Goal: Task Accomplishment & Management: Manage account settings

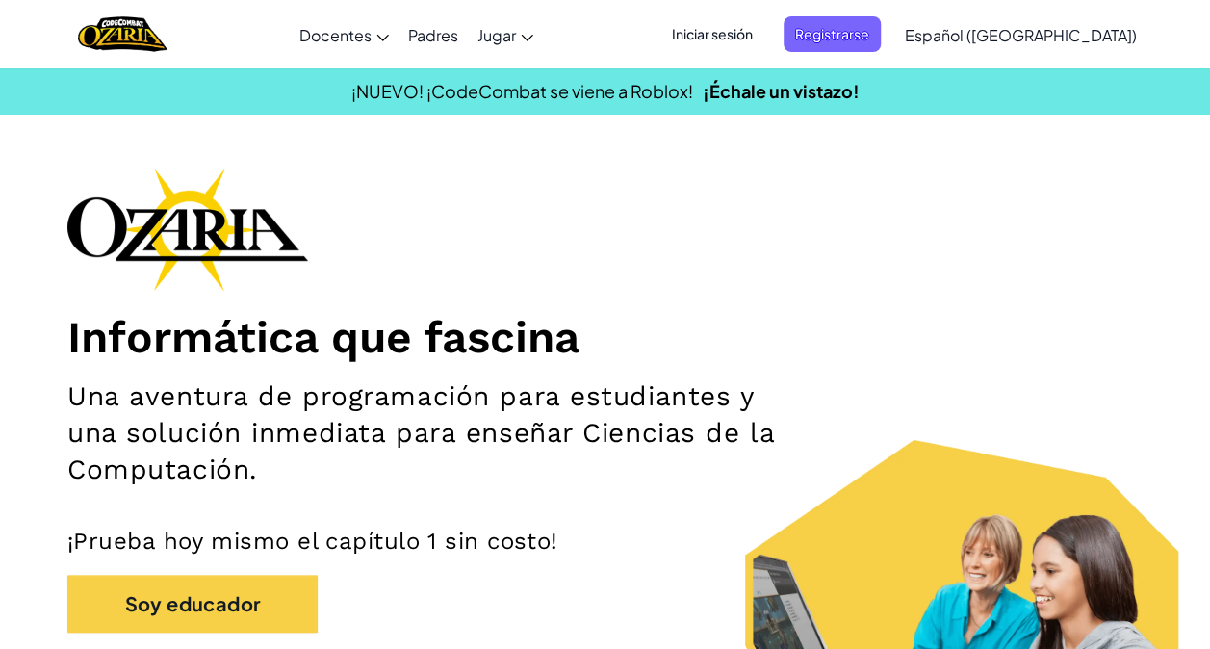
click at [755, 32] on span "Iniciar sesión" at bounding box center [712, 34] width 104 height 36
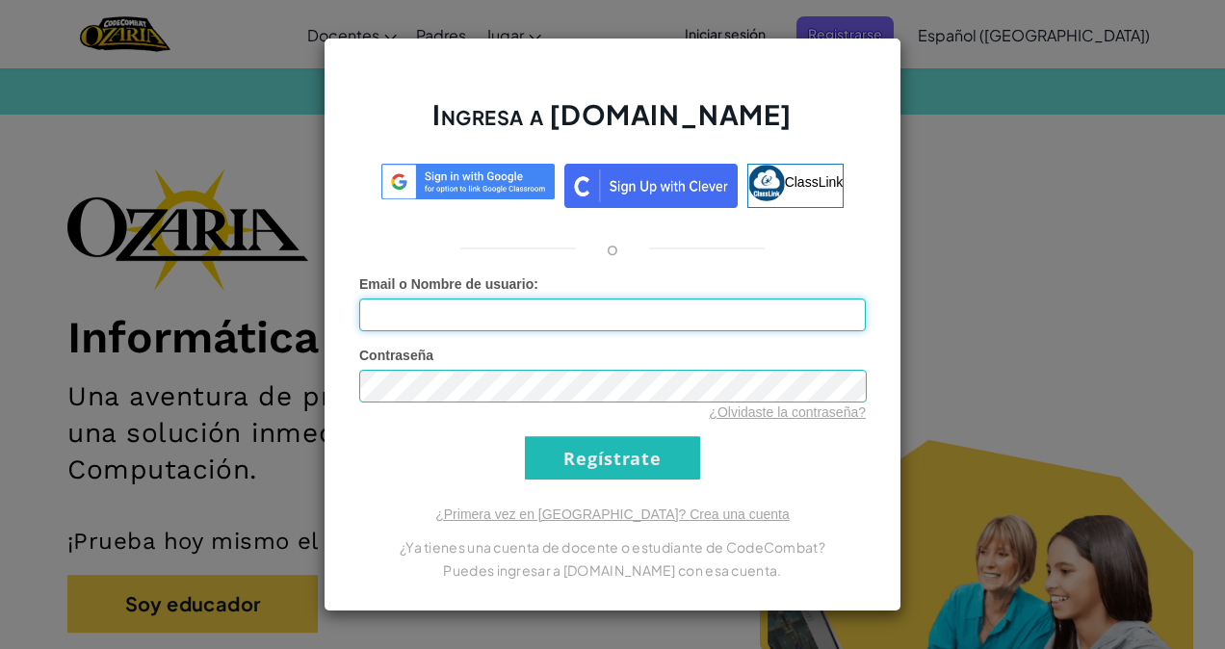
type input "[EMAIL_ADDRESS][DOMAIN_NAME]"
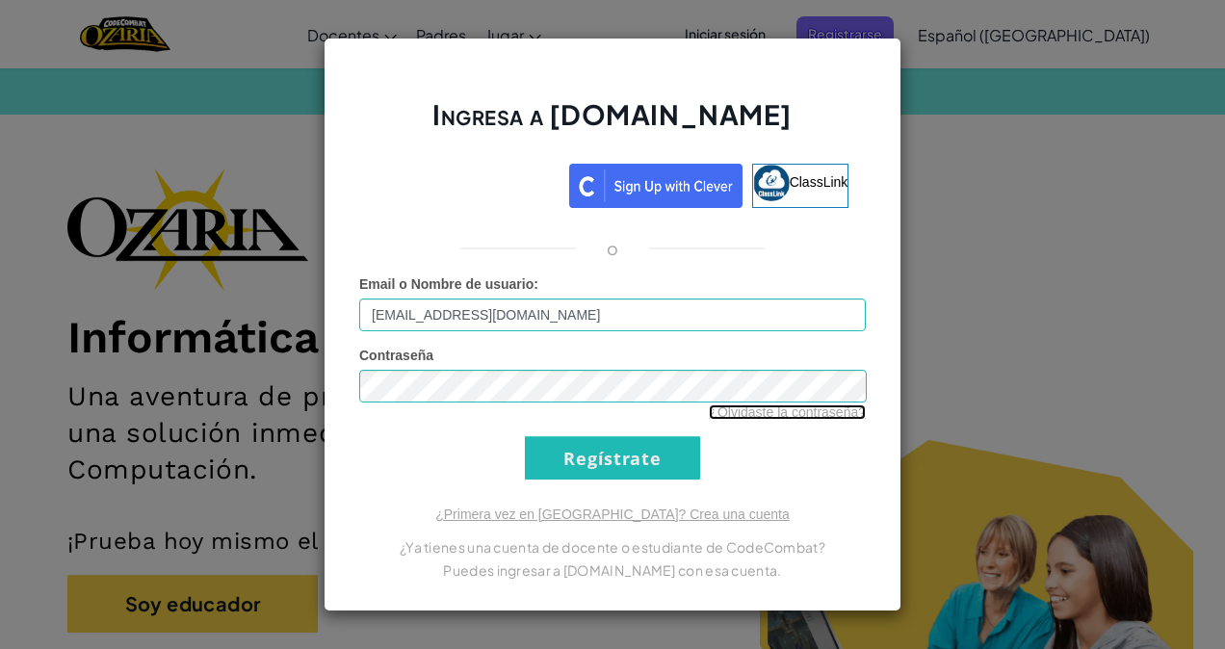
click at [755, 413] on link "¿Olvidaste la contraseña?" at bounding box center [787, 411] width 157 height 15
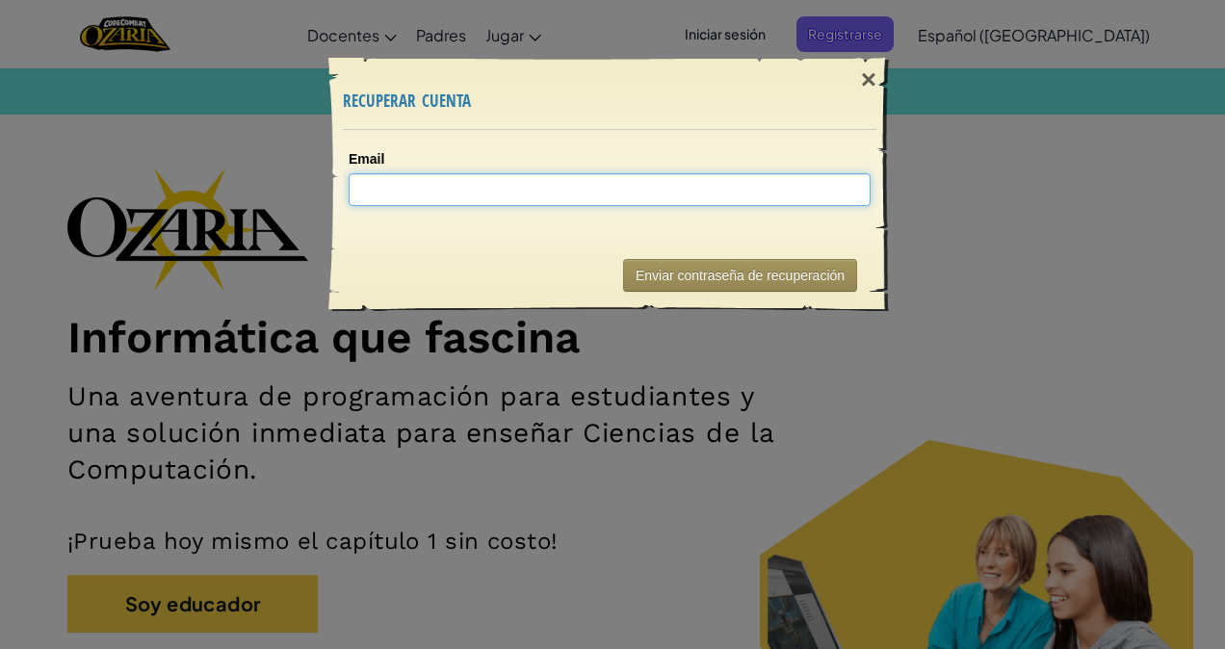
click at [582, 194] on input "Email" at bounding box center [610, 189] width 522 height 33
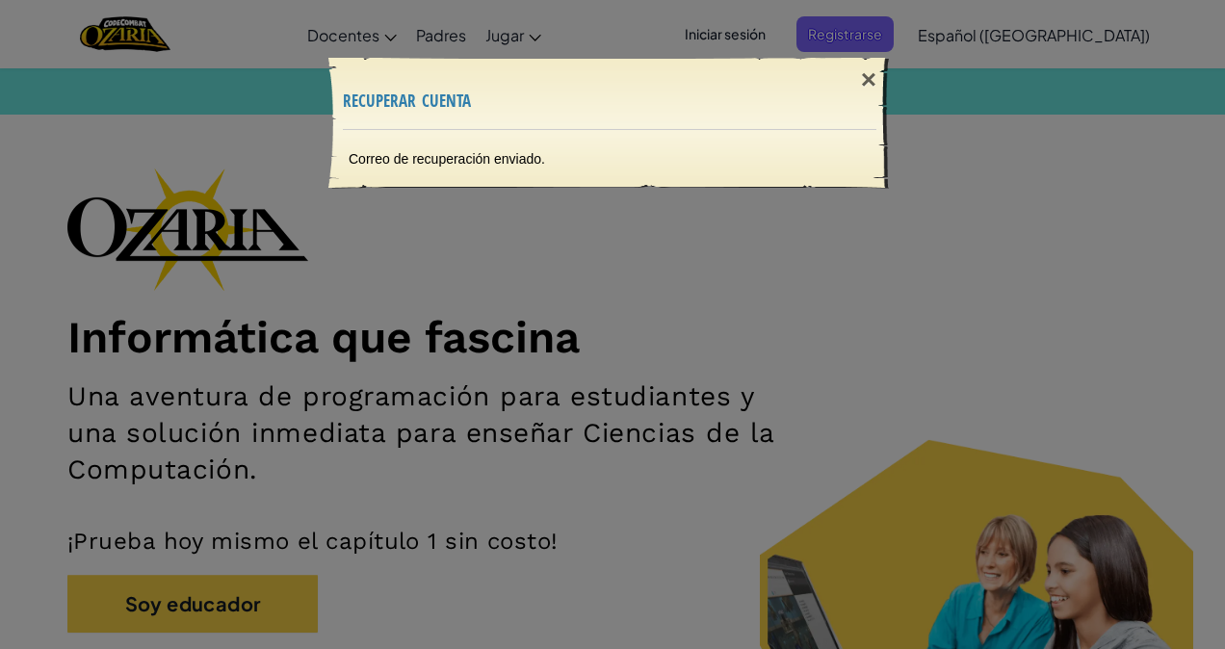
click at [728, 245] on div "× recuperar cuenta Correo de recuperación enviado. Enviando..." at bounding box center [612, 324] width 1225 height 649
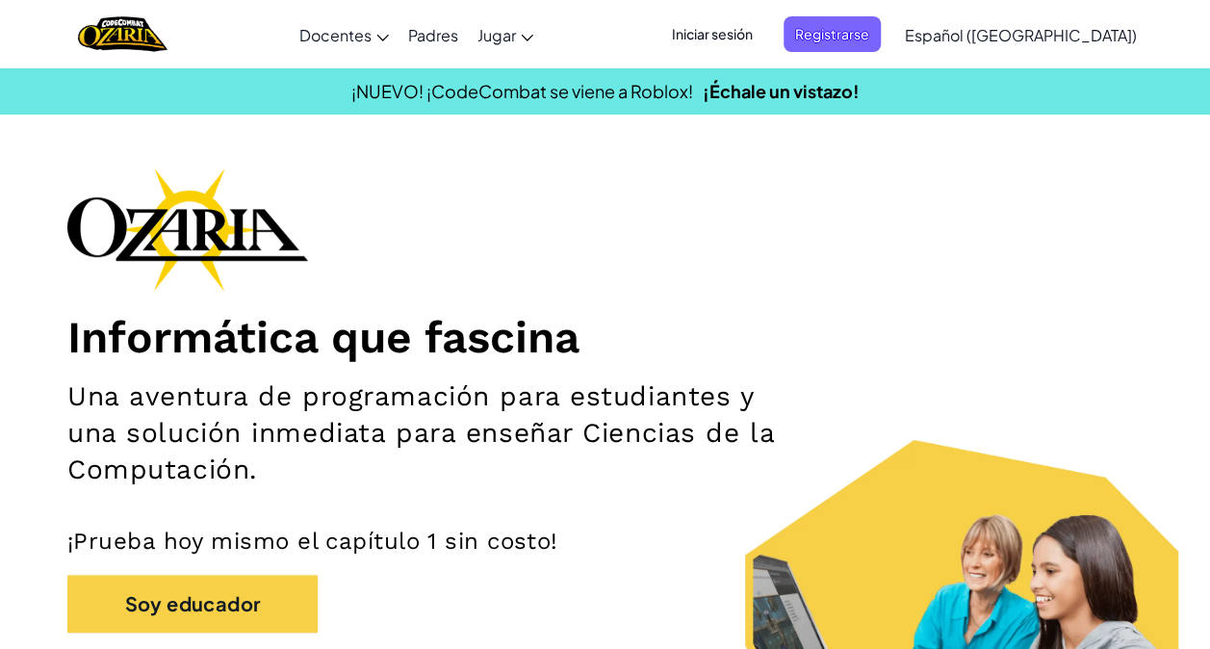
click at [734, 29] on span "Iniciar sesión" at bounding box center [712, 34] width 104 height 36
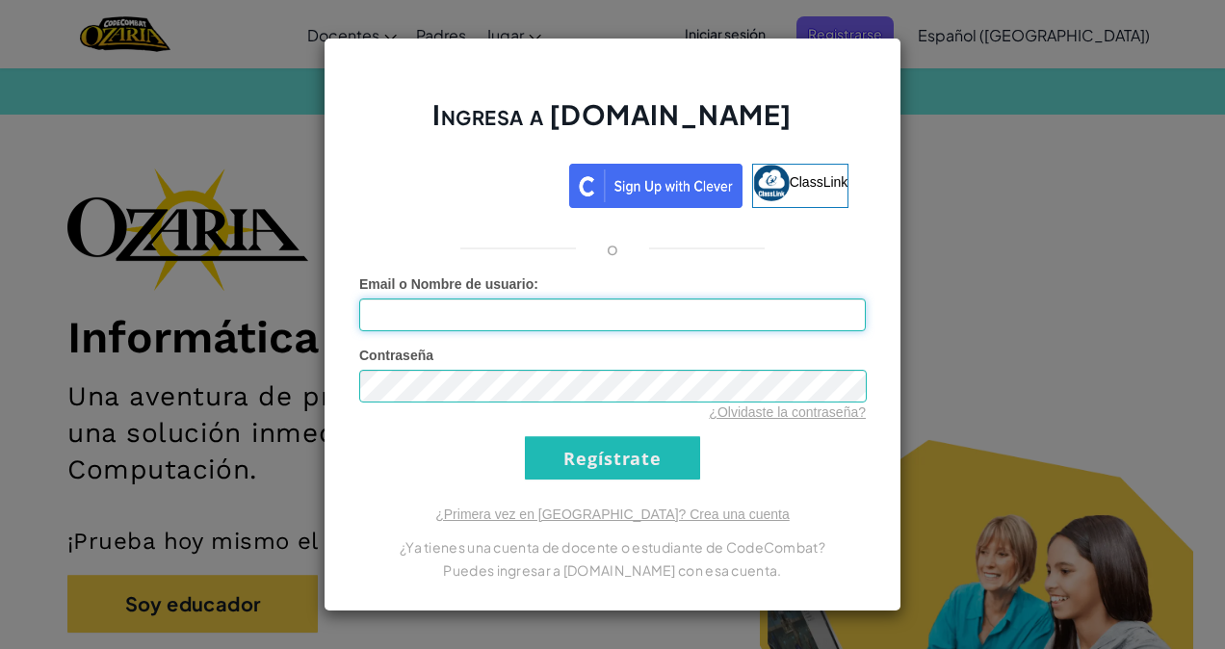
type input "[EMAIL_ADDRESS][DOMAIN_NAME]"
click at [830, 493] on div "Ingresa a [DOMAIN_NAME] ClassLink o Error desconocido. Email o Nombre de usuari…" at bounding box center [612, 325] width 578 height 574
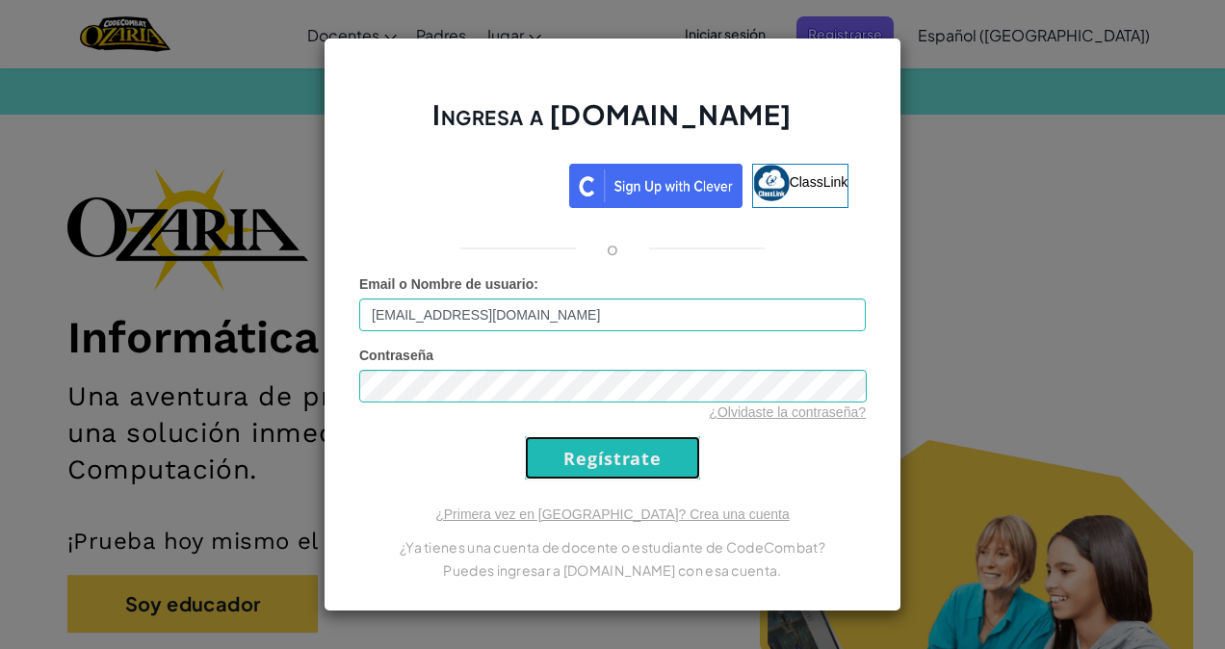
click at [639, 460] on input "Regístrate" at bounding box center [612, 457] width 175 height 43
